Goal: Book appointment/travel/reservation

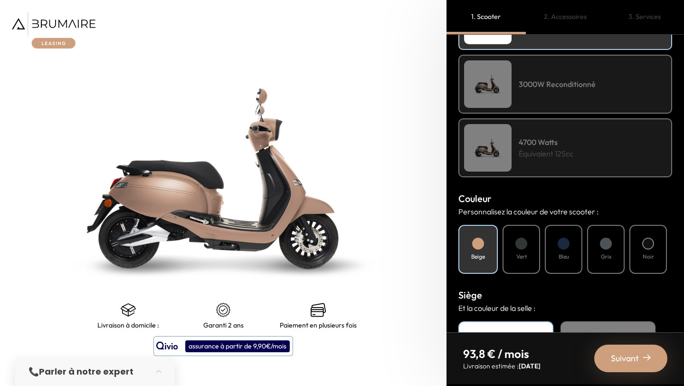
scroll to position [186, 0]
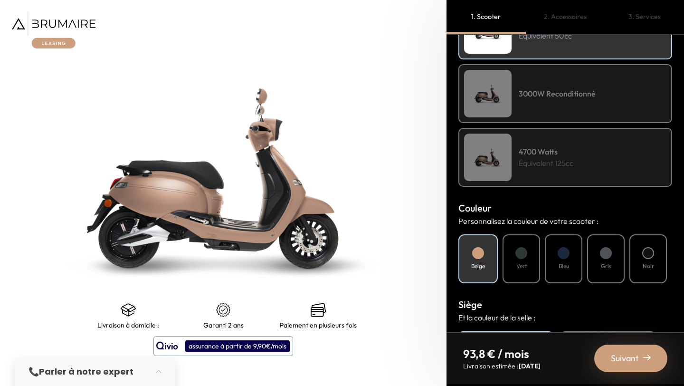
click at [549, 171] on div "4700 Watts Équivalent 125cc" at bounding box center [565, 157] width 214 height 59
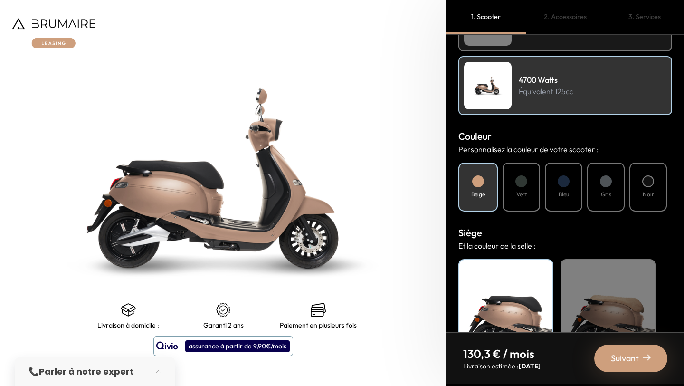
scroll to position [283, 0]
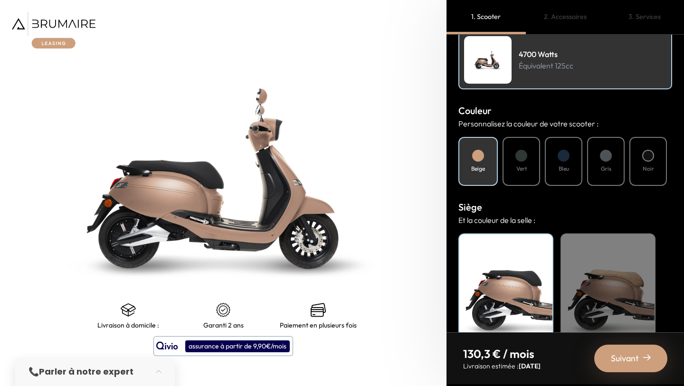
click at [563, 174] on div "Bleu" at bounding box center [564, 161] width 38 height 49
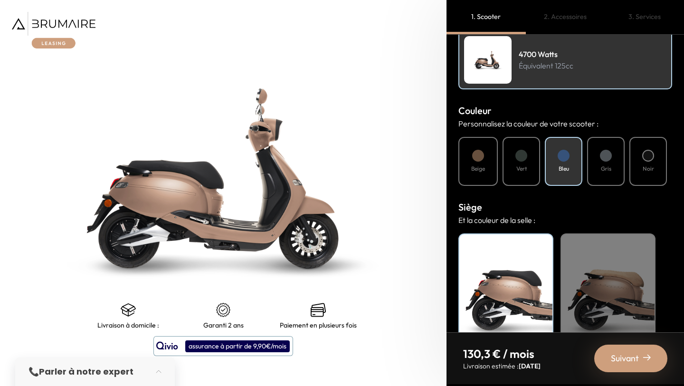
click at [485, 166] on h4 "Beige" at bounding box center [478, 168] width 14 height 9
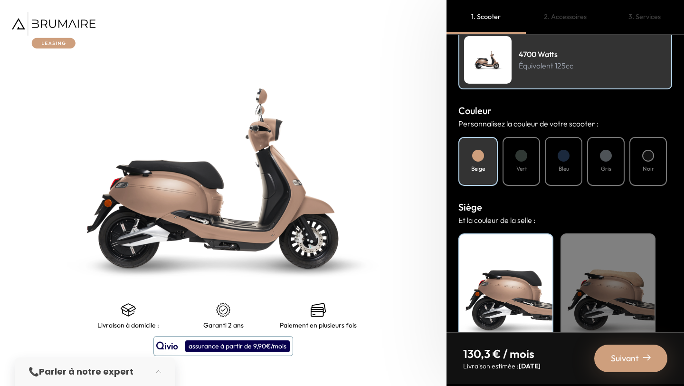
click at [560, 168] on h4 "Bleu" at bounding box center [564, 168] width 10 height 9
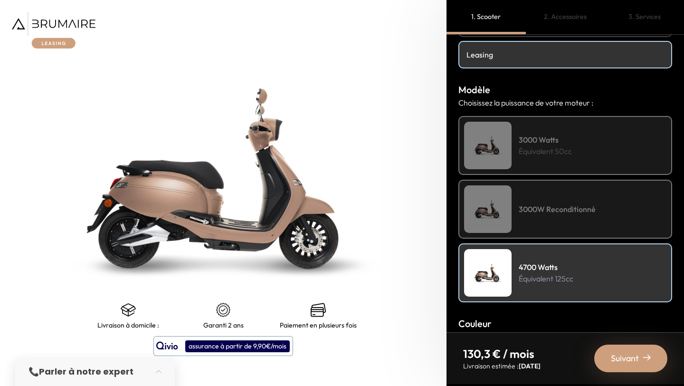
scroll to position [137, 0]
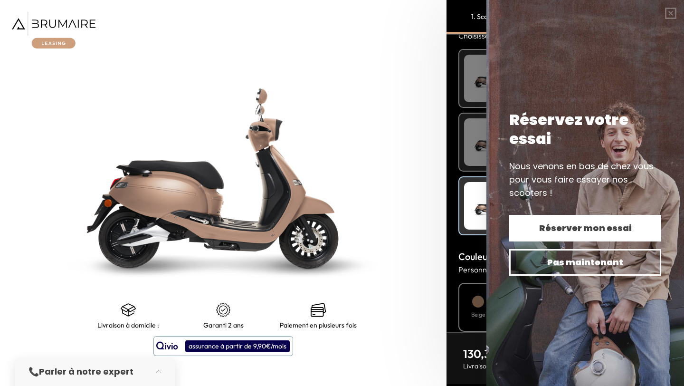
click at [567, 234] on span "Réserver mon essai" at bounding box center [585, 227] width 119 height 13
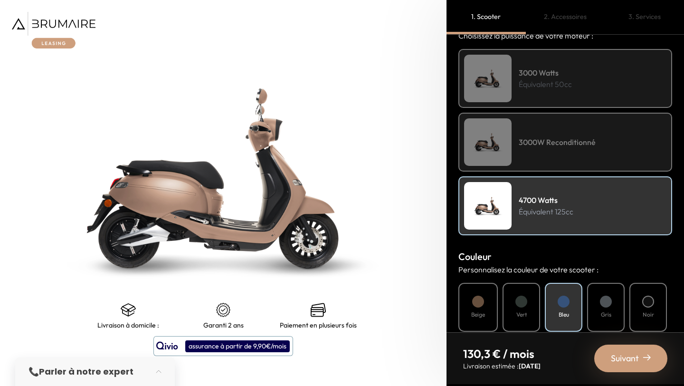
scroll to position [0, 0]
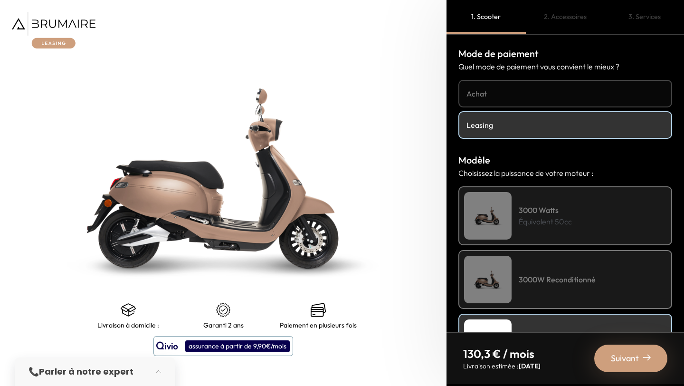
click at [533, 107] on div "Achat Leasing" at bounding box center [565, 109] width 214 height 59
click at [533, 90] on h4 "Achat" at bounding box center [566, 93] width 198 height 11
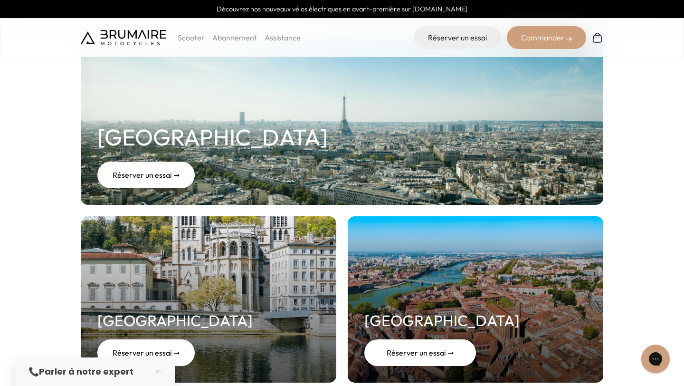
scroll to position [126, 0]
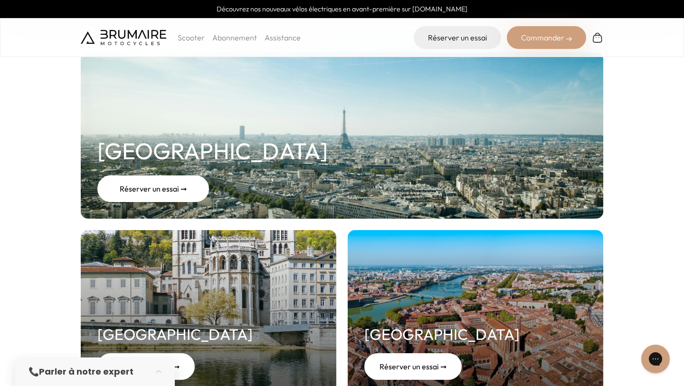
click at [191, 199] on div "Réserver un essai ➞" at bounding box center [153, 188] width 112 height 27
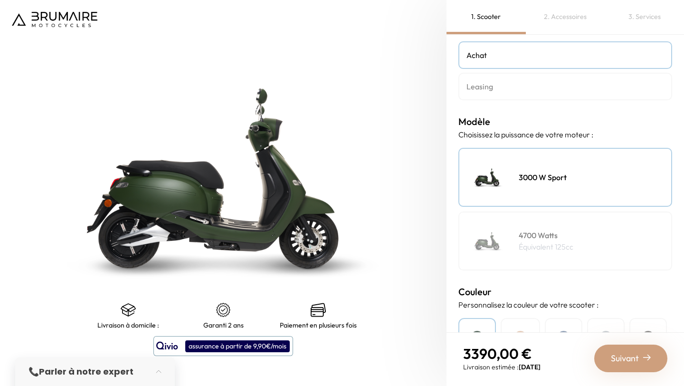
scroll to position [133, 0]
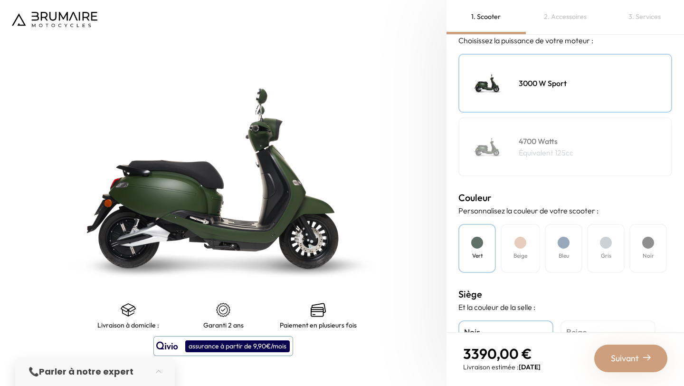
click at [559, 151] on p "Équivalent 125cc" at bounding box center [546, 152] width 55 height 11
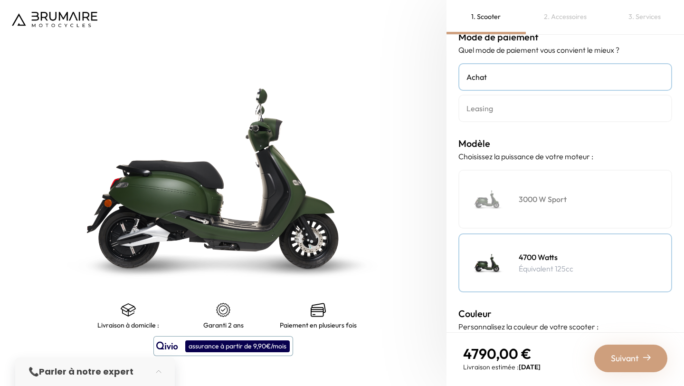
scroll to position [0, 0]
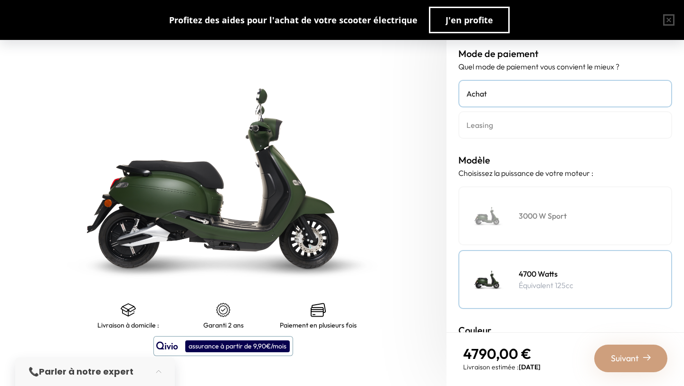
click at [219, 308] on img at bounding box center [223, 309] width 15 height 15
click at [222, 309] on img at bounding box center [223, 309] width 15 height 15
click at [663, 17] on button "button" at bounding box center [669, 20] width 30 height 30
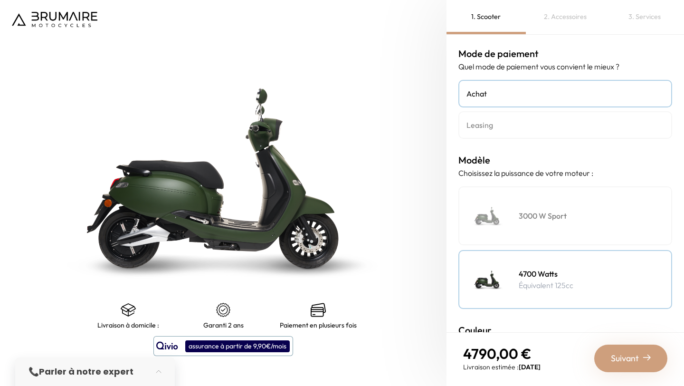
click at [92, 21] on img at bounding box center [55, 19] width 86 height 15
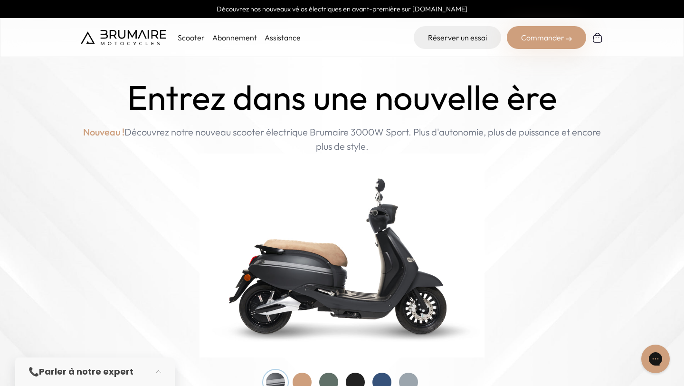
click at [190, 39] on p "Scooter" at bounding box center [191, 37] width 27 height 11
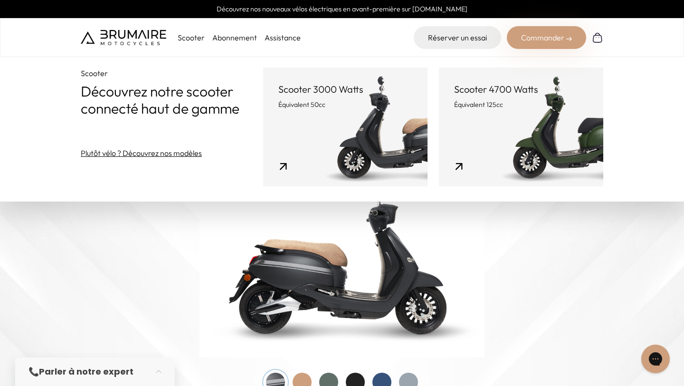
click at [507, 125] on link "Scooter 4700 Watts Équivalent 125cc" at bounding box center [521, 126] width 164 height 119
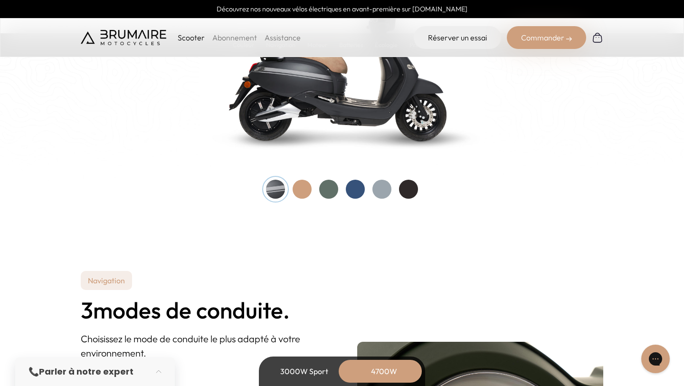
scroll to position [964, 0]
